Goal: Find specific page/section: Find specific page/section

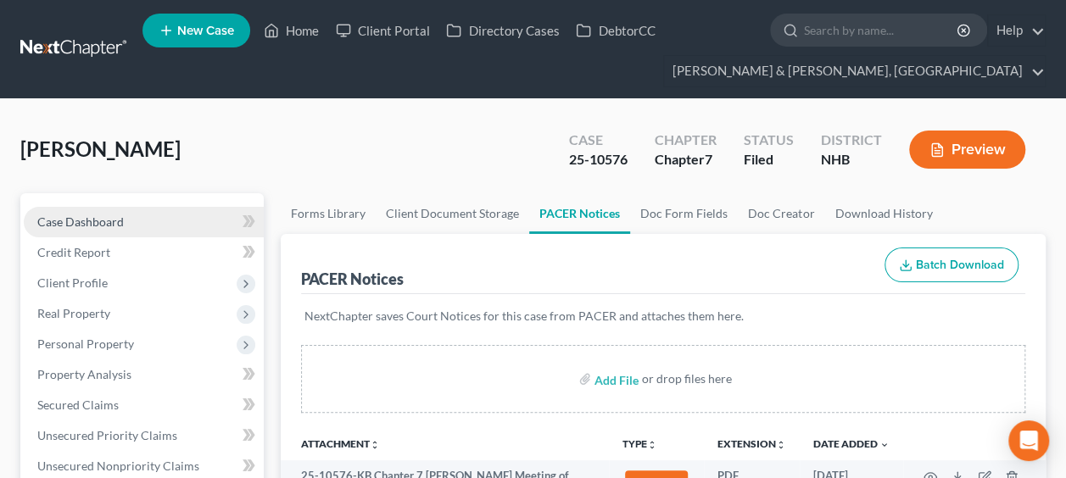
click at [109, 220] on span "Case Dashboard" at bounding box center [80, 222] width 87 height 14
select select "4"
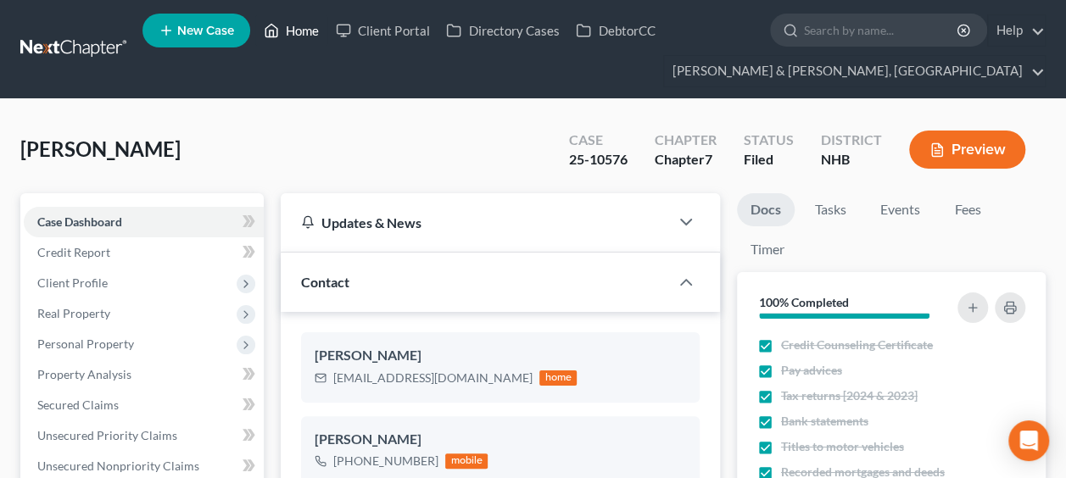
click at [310, 27] on link "Home" at bounding box center [291, 30] width 72 height 31
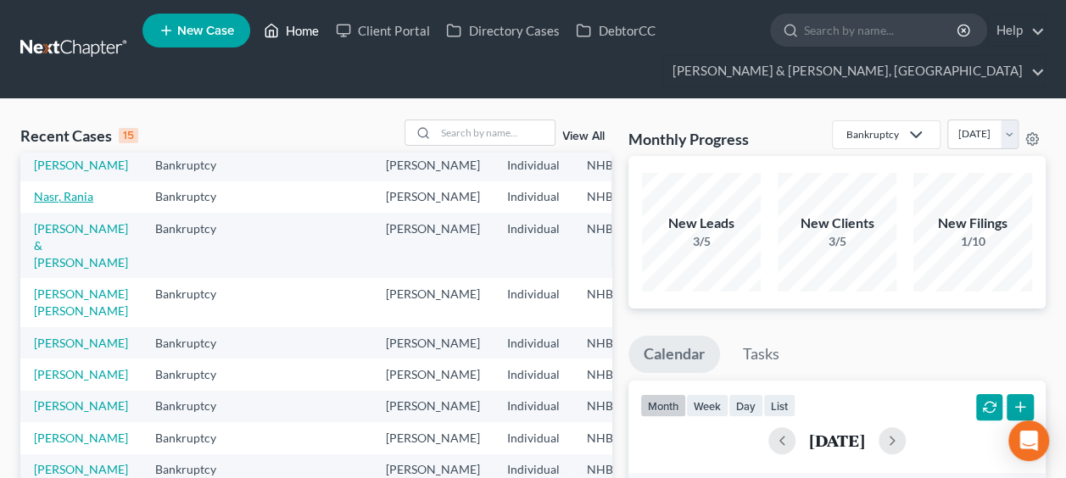
scroll to position [198, 0]
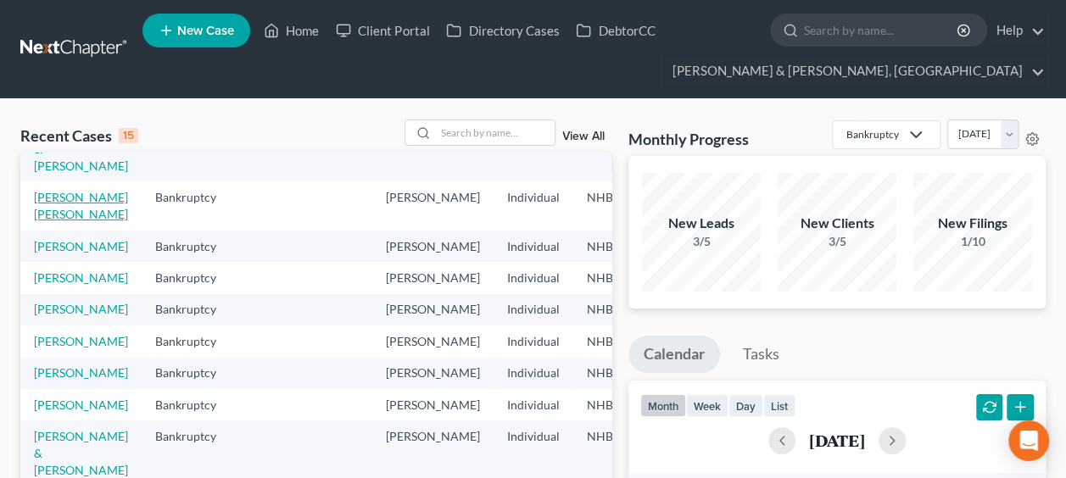
click at [52, 230] on td "[PERSON_NAME] [PERSON_NAME]" at bounding box center [80, 206] width 121 height 48
click at [53, 221] on link "[PERSON_NAME] [PERSON_NAME]" at bounding box center [81, 205] width 94 height 31
select select "4"
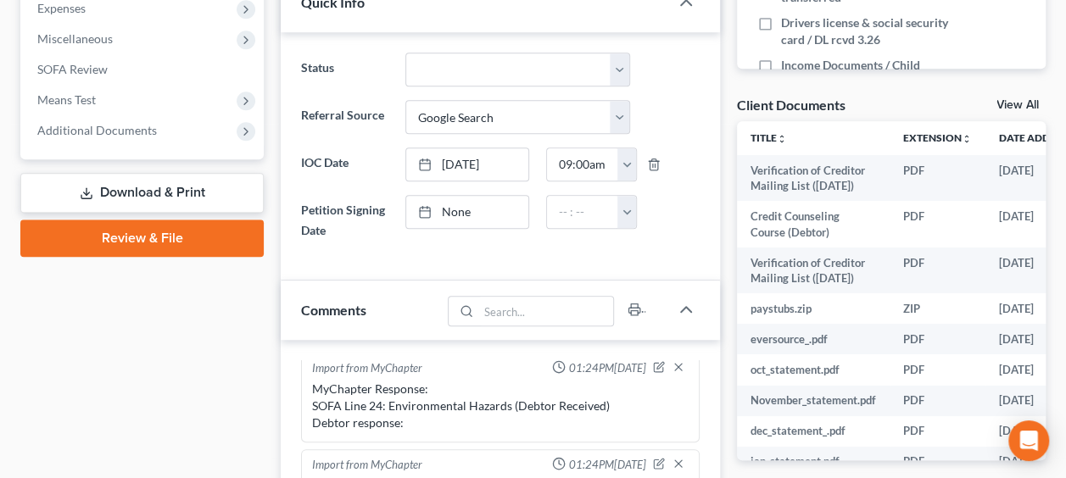
scroll to position [622, 0]
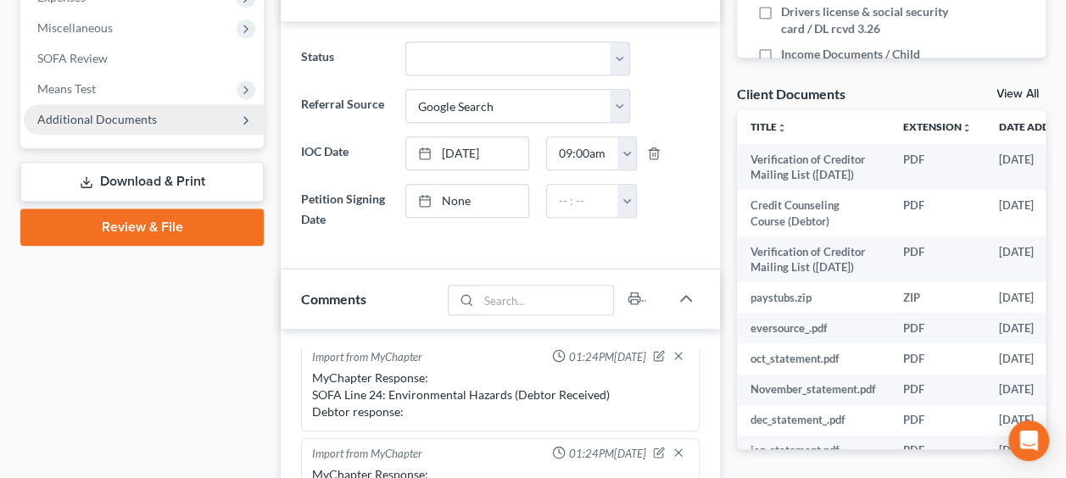
click at [165, 119] on span "Additional Documents" at bounding box center [144, 119] width 240 height 31
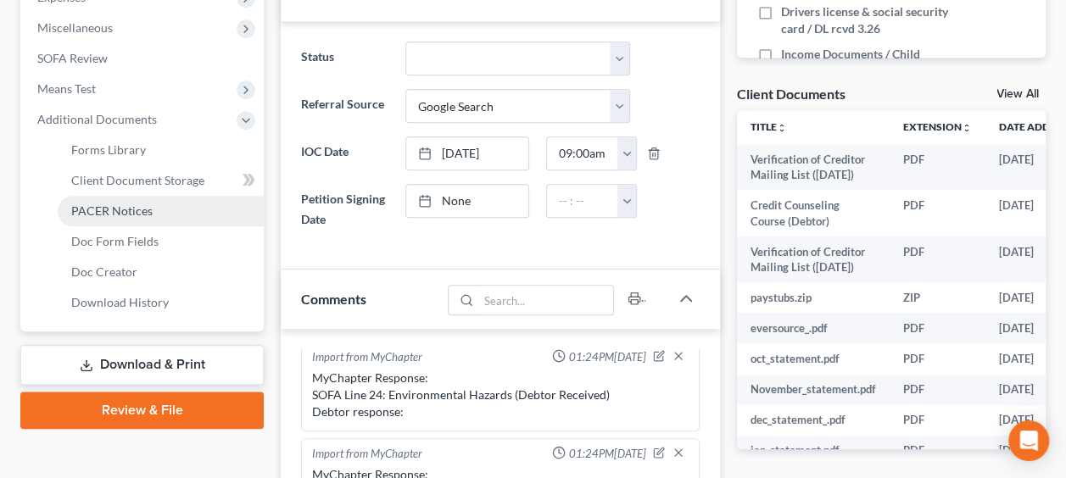
click at [148, 218] on link "PACER Notices" at bounding box center [161, 211] width 206 height 31
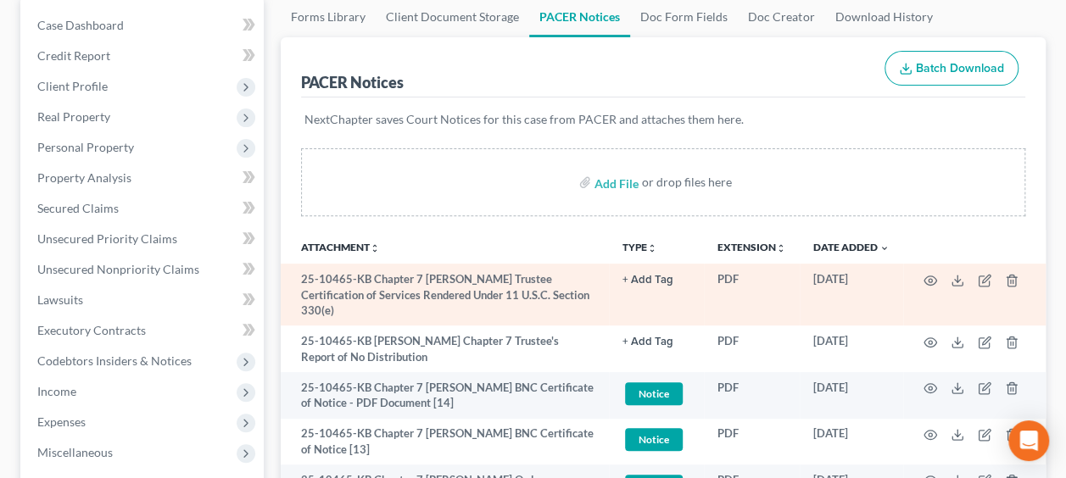
scroll to position [198, 0]
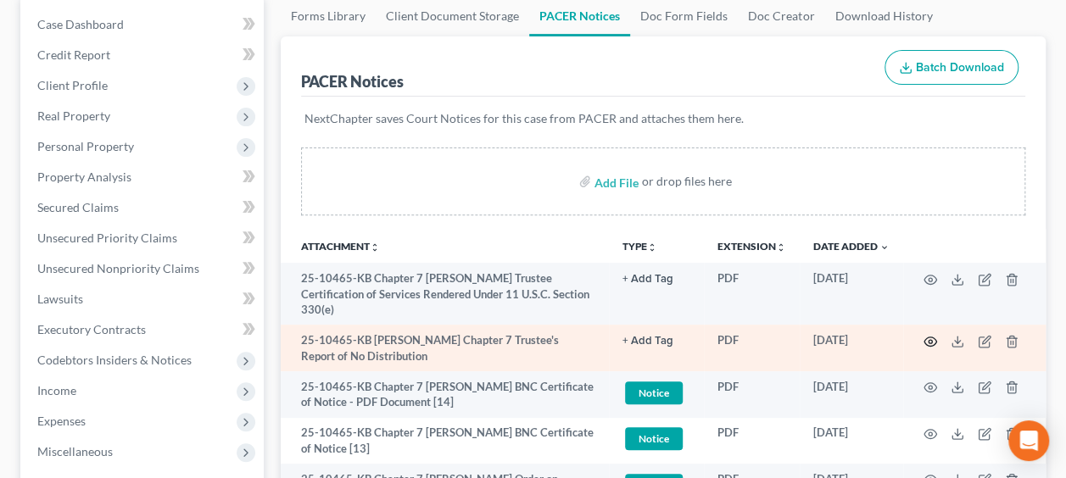
click at [935, 338] on icon "button" at bounding box center [930, 342] width 13 height 9
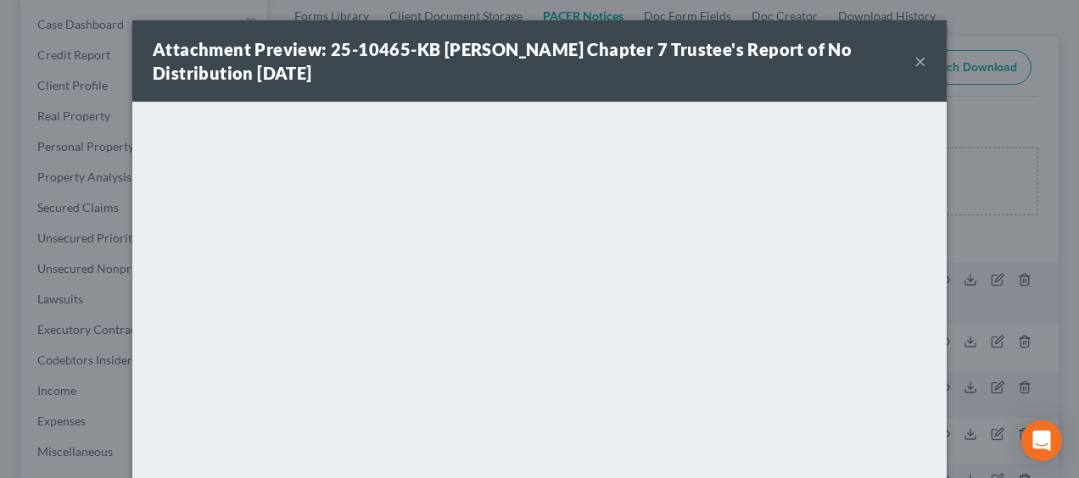
click at [914, 56] on button "×" at bounding box center [920, 61] width 12 height 20
